Goal: Navigation & Orientation: Find specific page/section

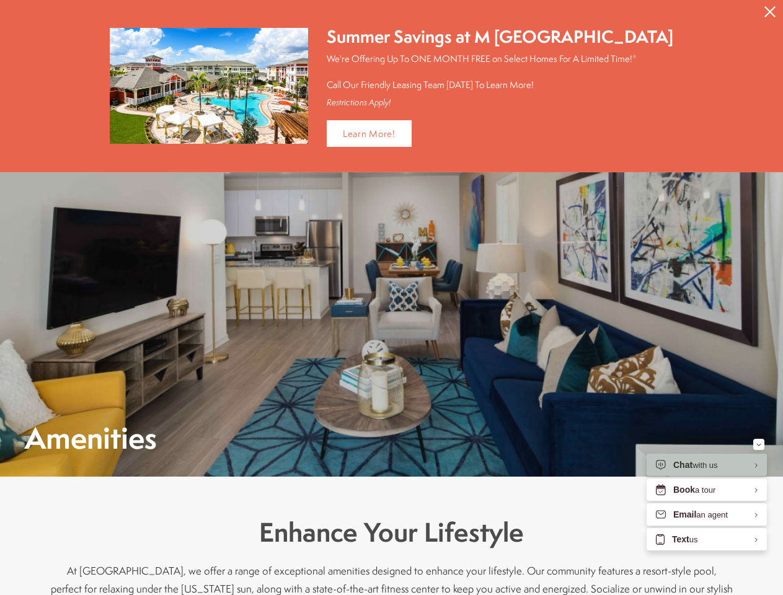
click at [770, 12] on icon "Close Alert" at bounding box center [769, 11] width 11 height 11
